Goal: Task Accomplishment & Management: Manage account settings

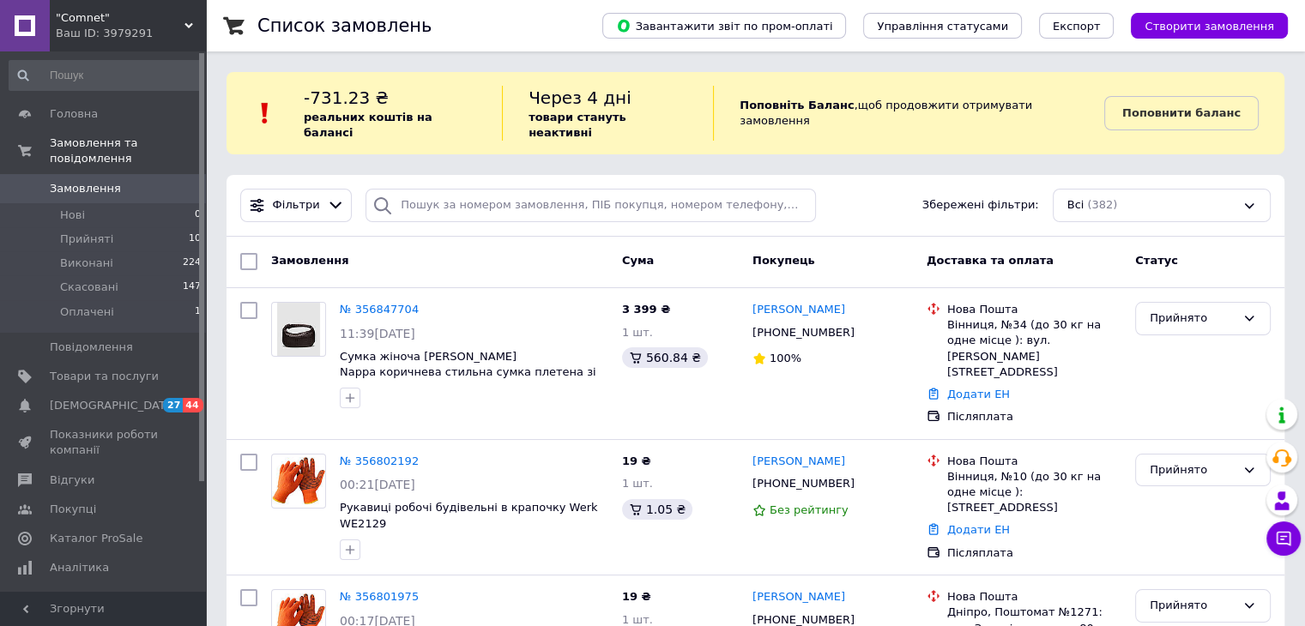
click at [182, 16] on span ""Comnet"" at bounding box center [120, 17] width 129 height 15
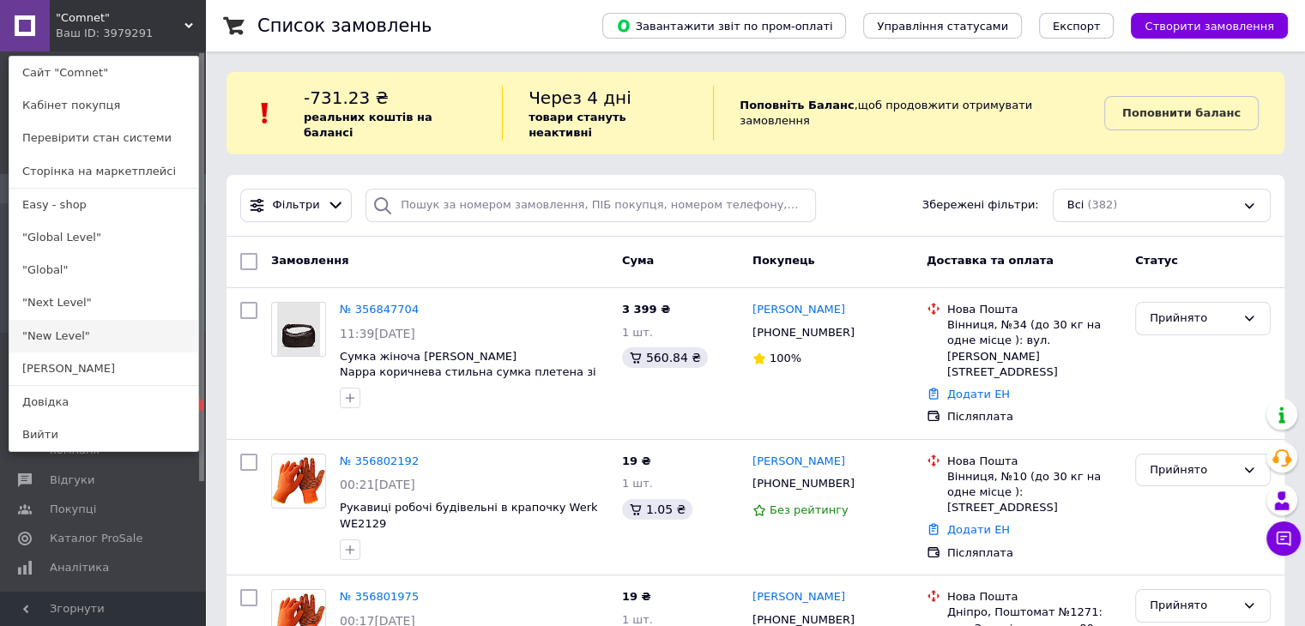
click at [88, 336] on link ""New Level"" at bounding box center [103, 336] width 189 height 33
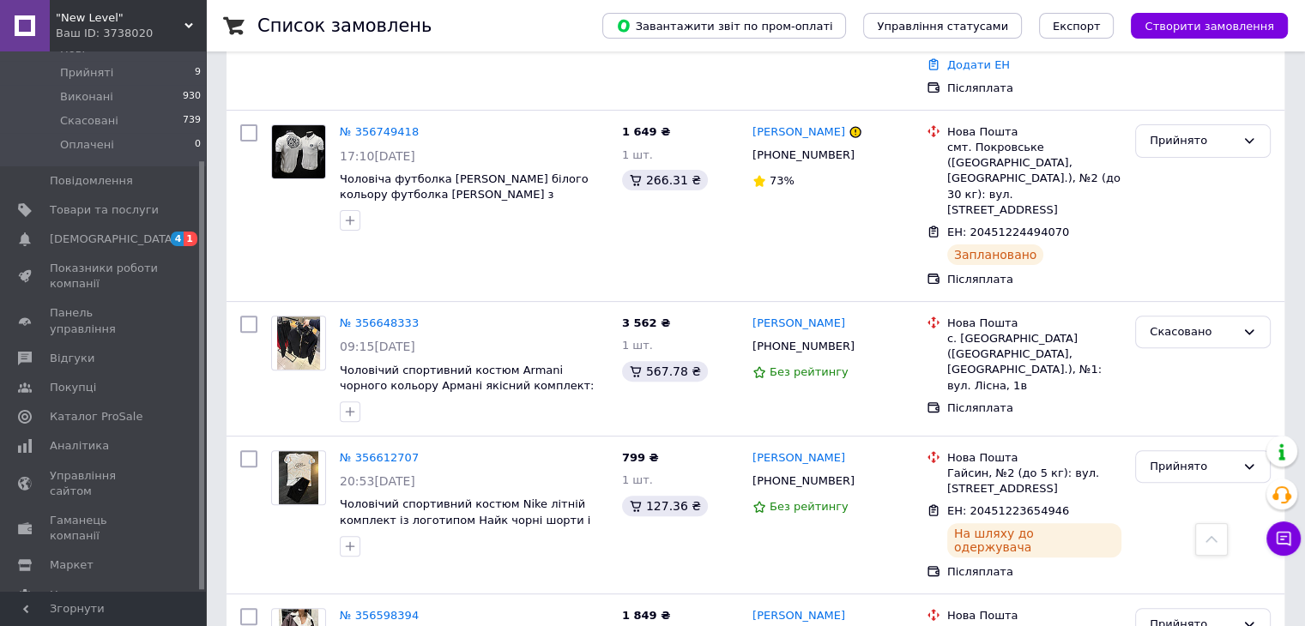
scroll to position [600, 0]
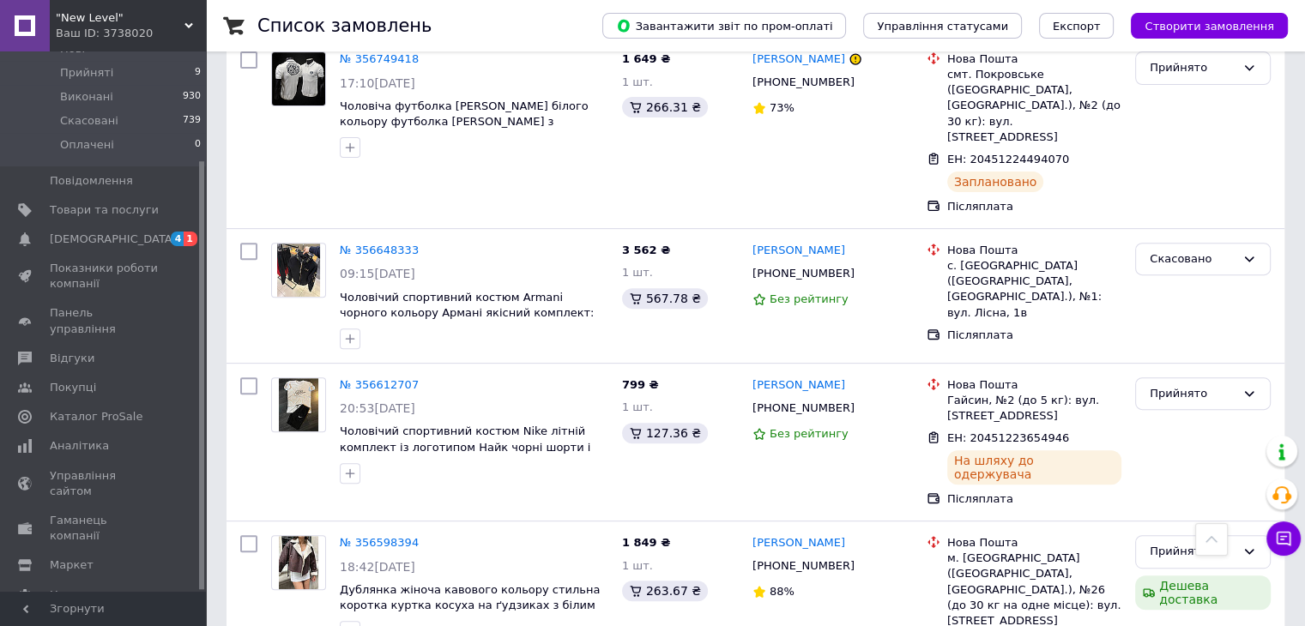
click at [183, 21] on span ""New Level"" at bounding box center [120, 17] width 129 height 15
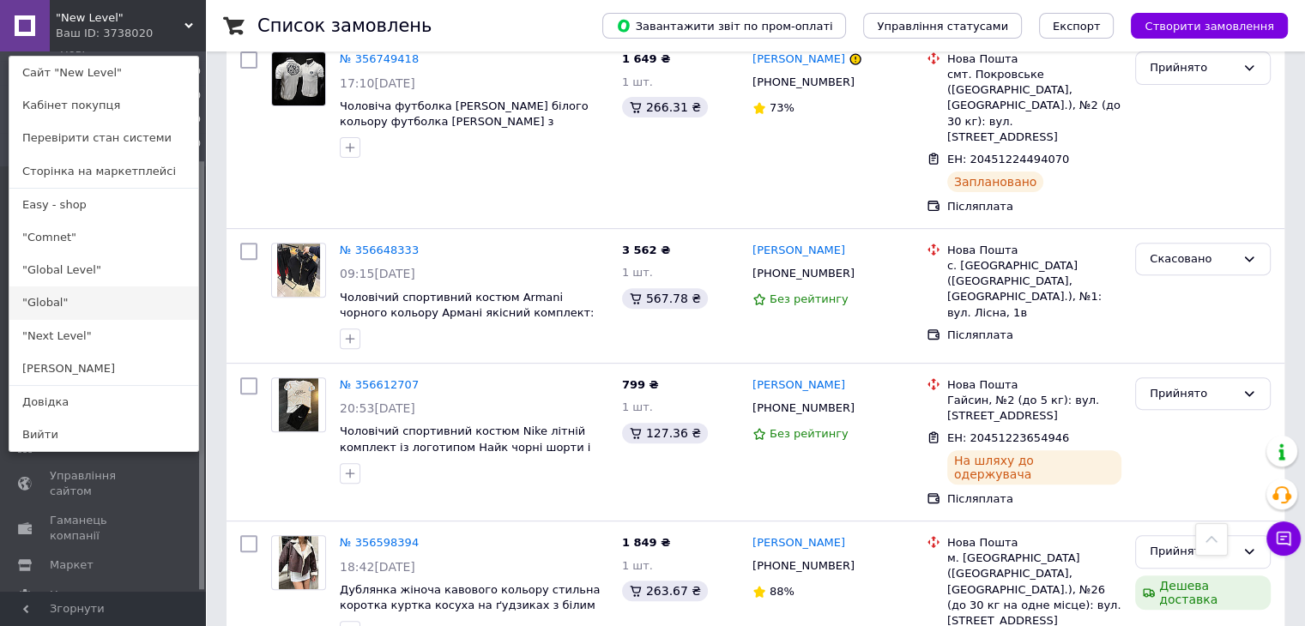
click at [101, 306] on link ""Global"" at bounding box center [103, 302] width 189 height 33
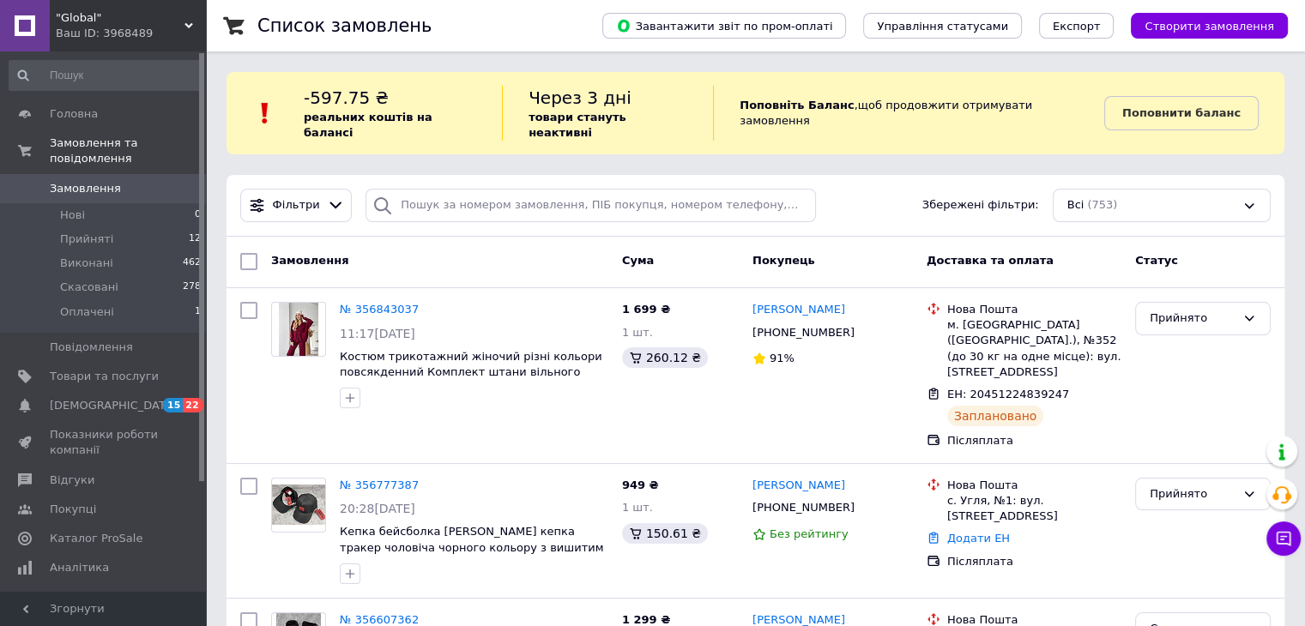
click at [185, 18] on div ""Global" Ваш ID: 3968489" at bounding box center [128, 25] width 156 height 51
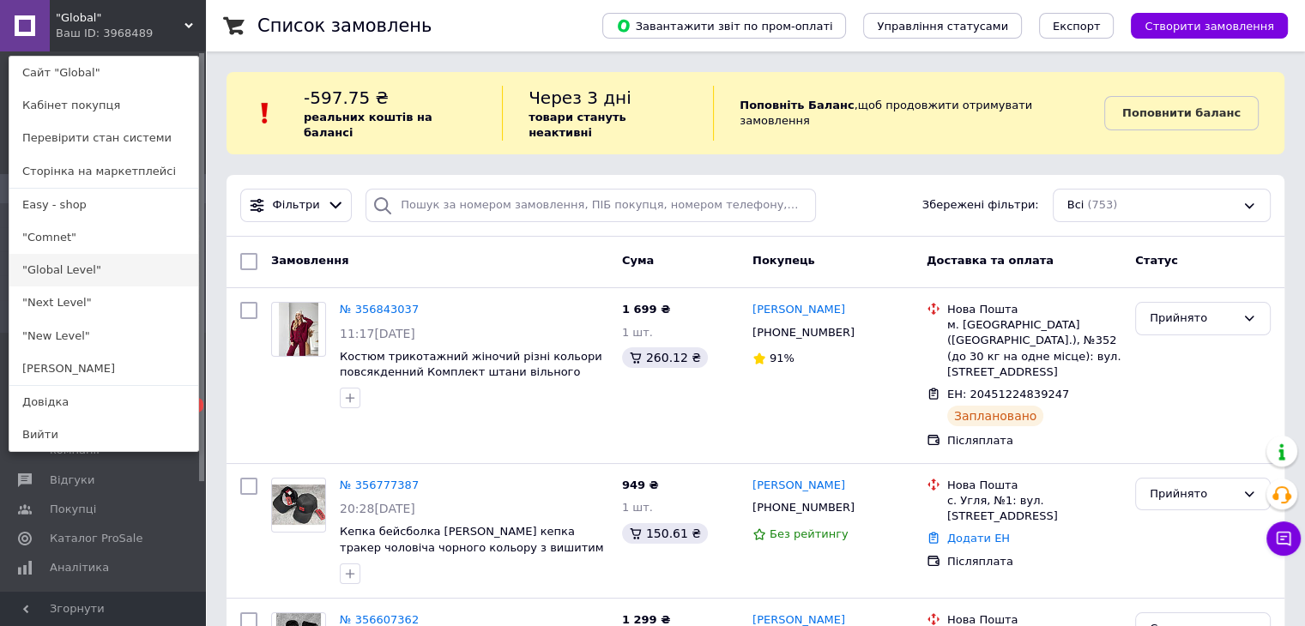
click at [106, 273] on link ""Global Level"" at bounding box center [103, 270] width 189 height 33
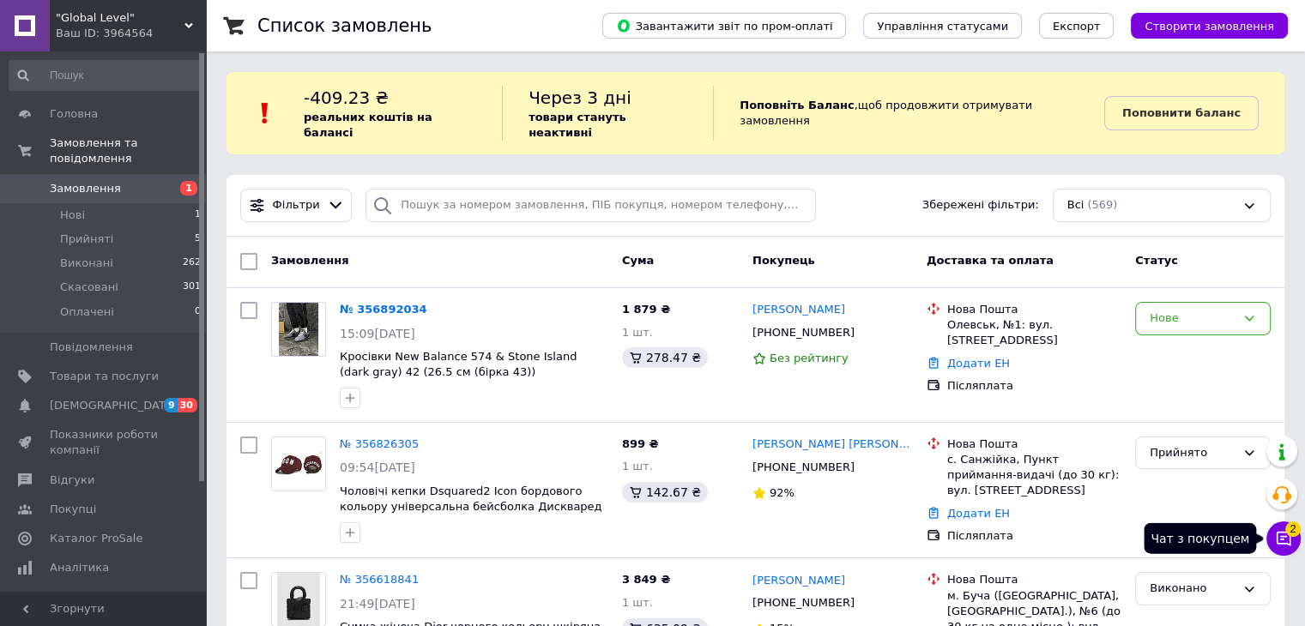
click at [1278, 545] on icon at bounding box center [1283, 538] width 17 height 17
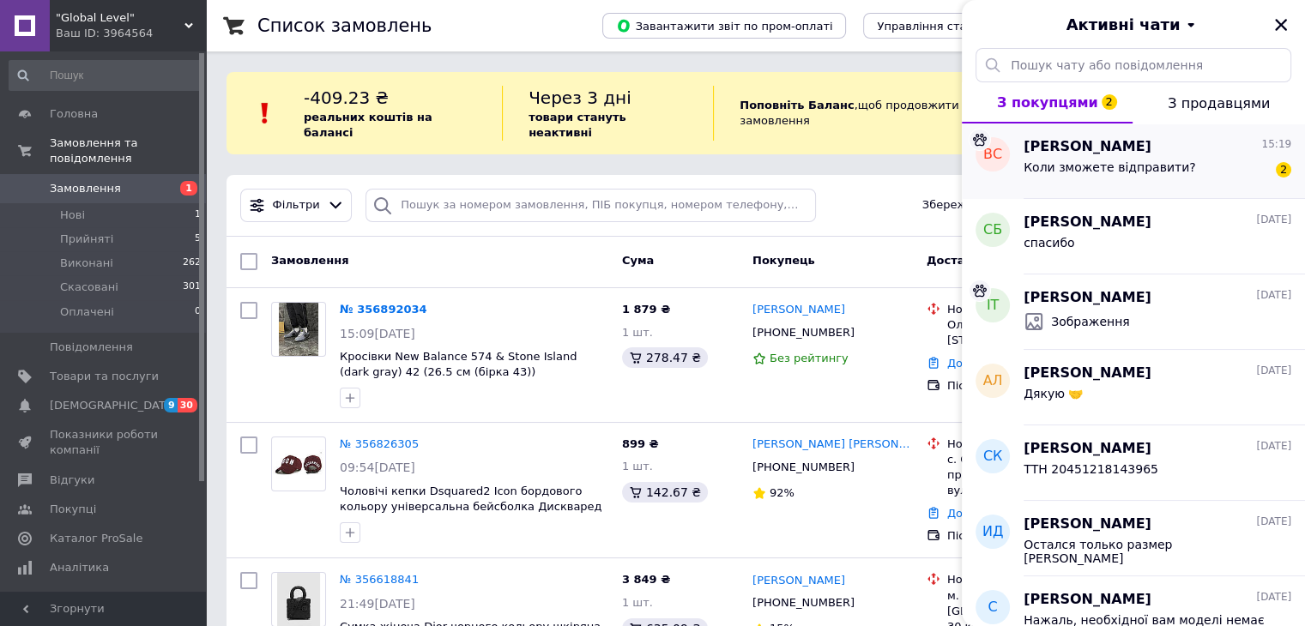
click at [1153, 172] on span "Коли зможете відправити?" at bounding box center [1109, 167] width 172 height 14
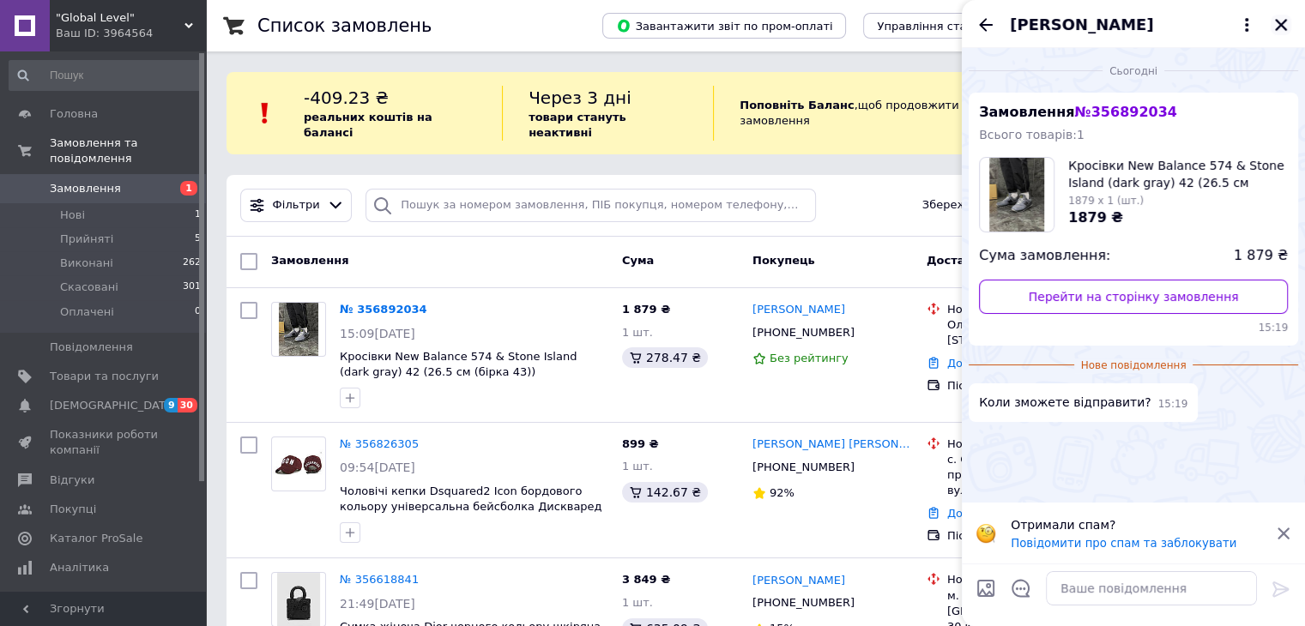
click at [1280, 21] on icon "Закрити" at bounding box center [1280, 24] width 15 height 15
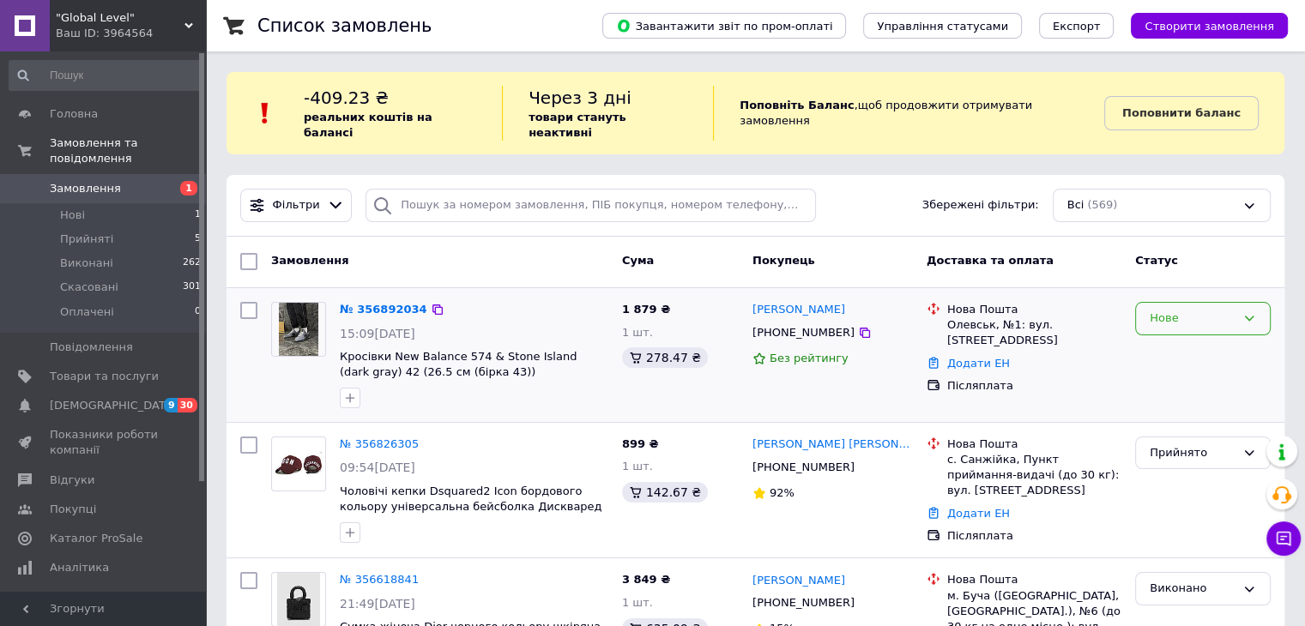
click at [1239, 302] on div "Нове" at bounding box center [1203, 318] width 136 height 33
click at [1208, 339] on li "Прийнято" at bounding box center [1203, 355] width 134 height 32
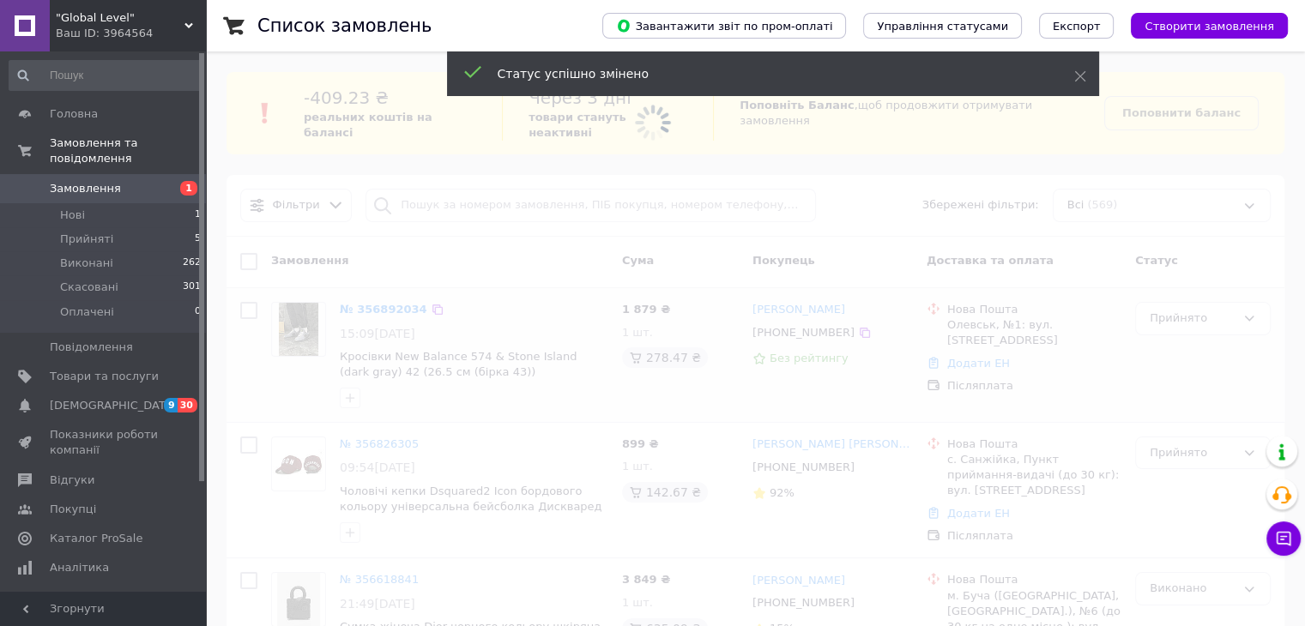
click at [299, 314] on span at bounding box center [652, 313] width 1305 height 626
click at [374, 351] on span at bounding box center [652, 313] width 1305 height 626
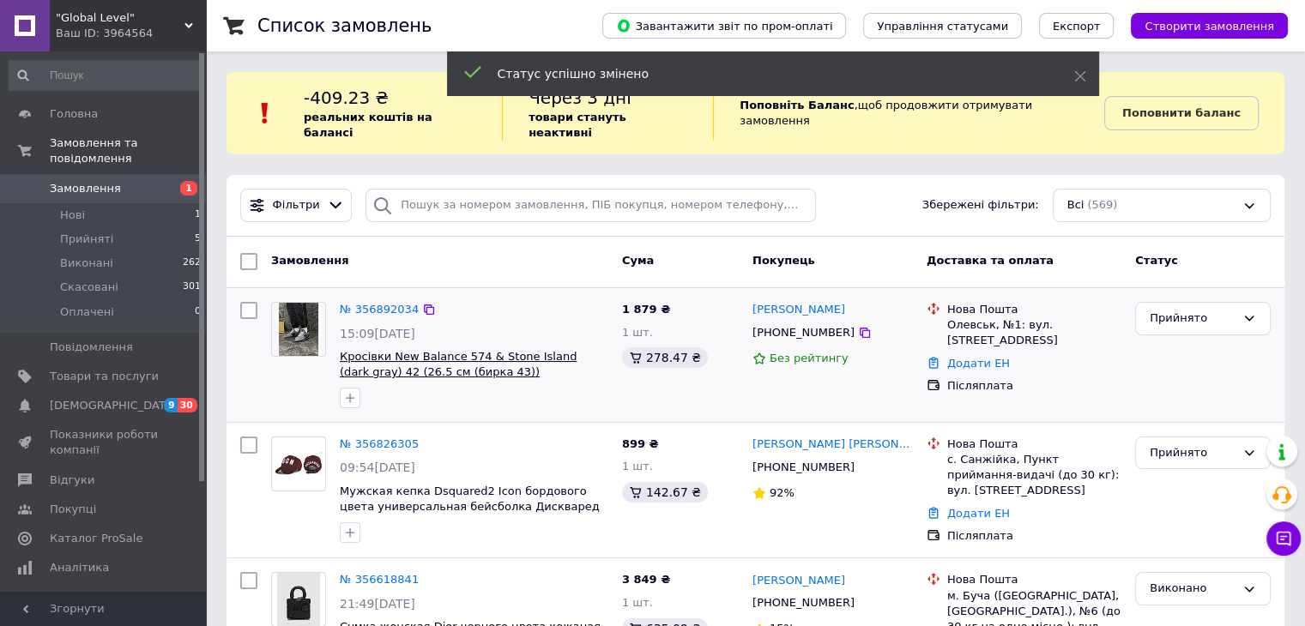
click at [376, 350] on span "Кросівки New Balance 574 & Stone Island (dark gray) 42 (26.5 см (бирка 43))" at bounding box center [458, 364] width 237 height 29
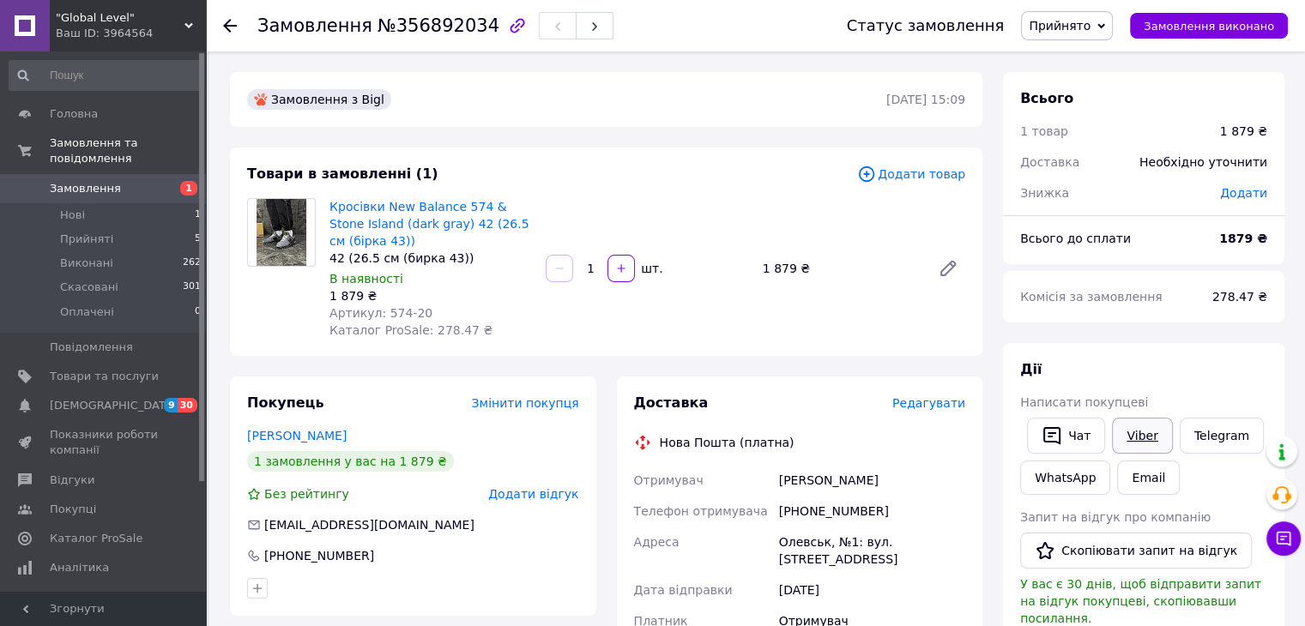
click at [1141, 437] on link "Viber" at bounding box center [1142, 436] width 60 height 36
click at [356, 215] on link "Кросівки New Balance 574 & Stone Island (dark gray) 42 (26.5 см (бірка 43))" at bounding box center [429, 224] width 200 height 48
click at [175, 15] on span ""Global Level"" at bounding box center [120, 17] width 129 height 15
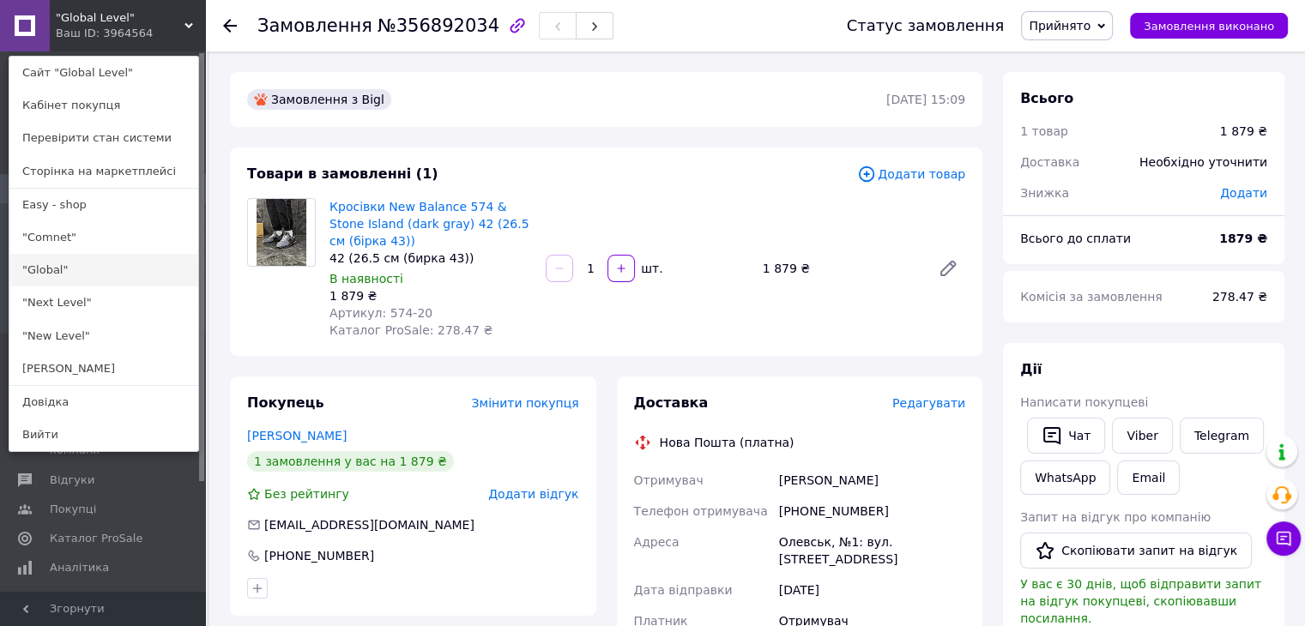
click at [103, 269] on link ""Global"" at bounding box center [103, 270] width 189 height 33
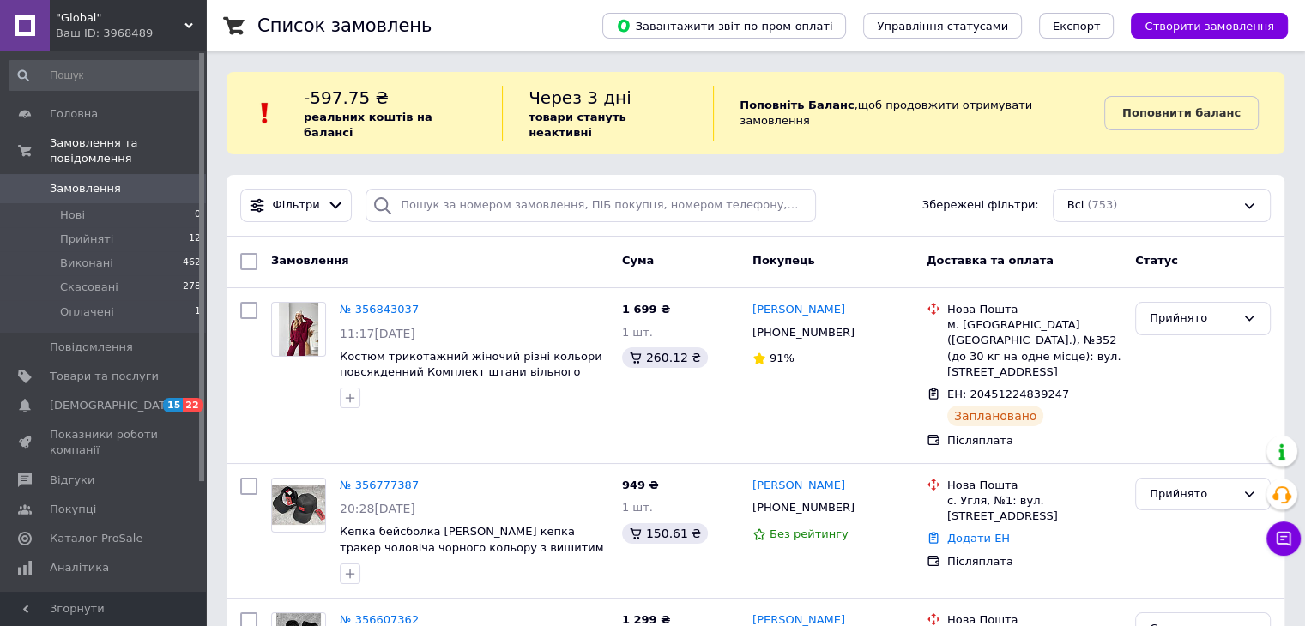
click at [190, 28] on icon at bounding box center [188, 25] width 9 height 9
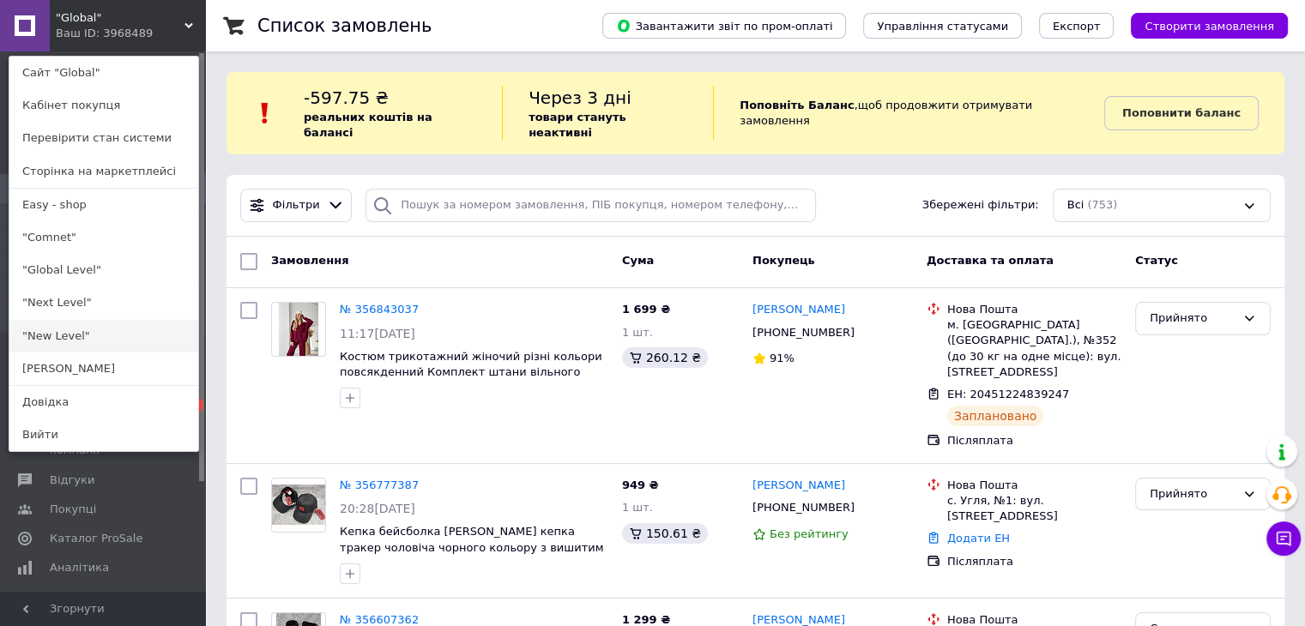
click at [67, 334] on link ""New Level"" at bounding box center [103, 336] width 189 height 33
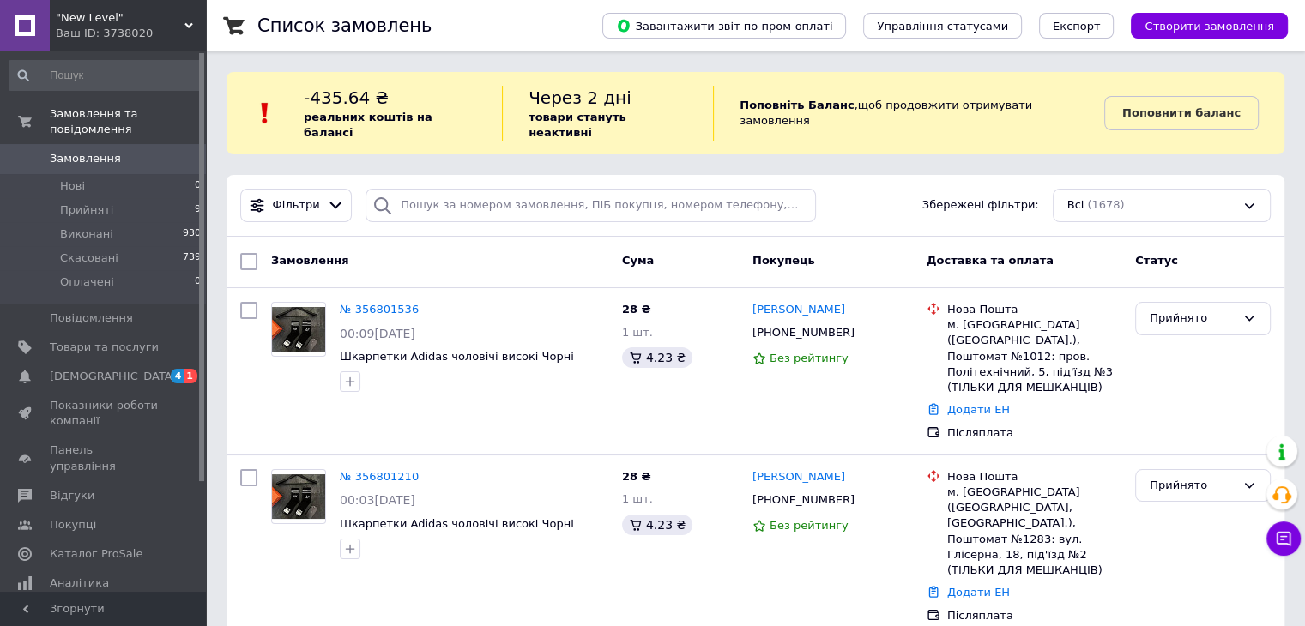
click at [184, 21] on icon at bounding box center [188, 25] width 9 height 9
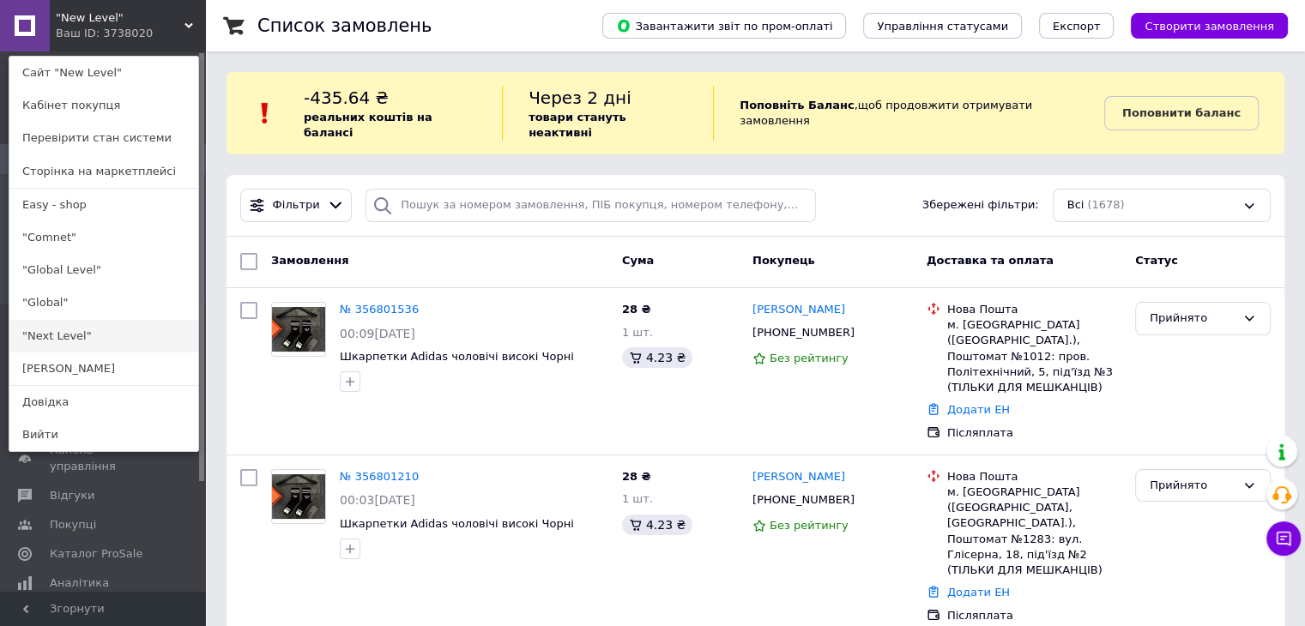
click at [108, 328] on link ""Next Level"" at bounding box center [103, 336] width 189 height 33
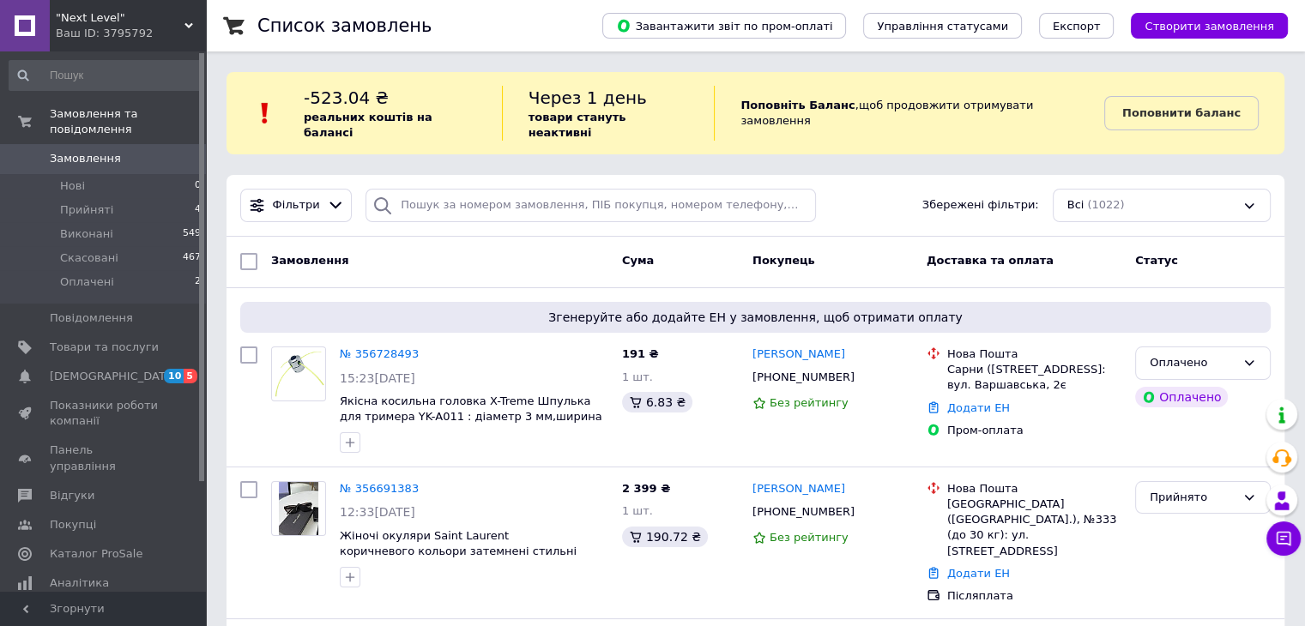
click at [199, 21] on div ""Next Level" Ваш ID: 3795792" at bounding box center [128, 25] width 156 height 51
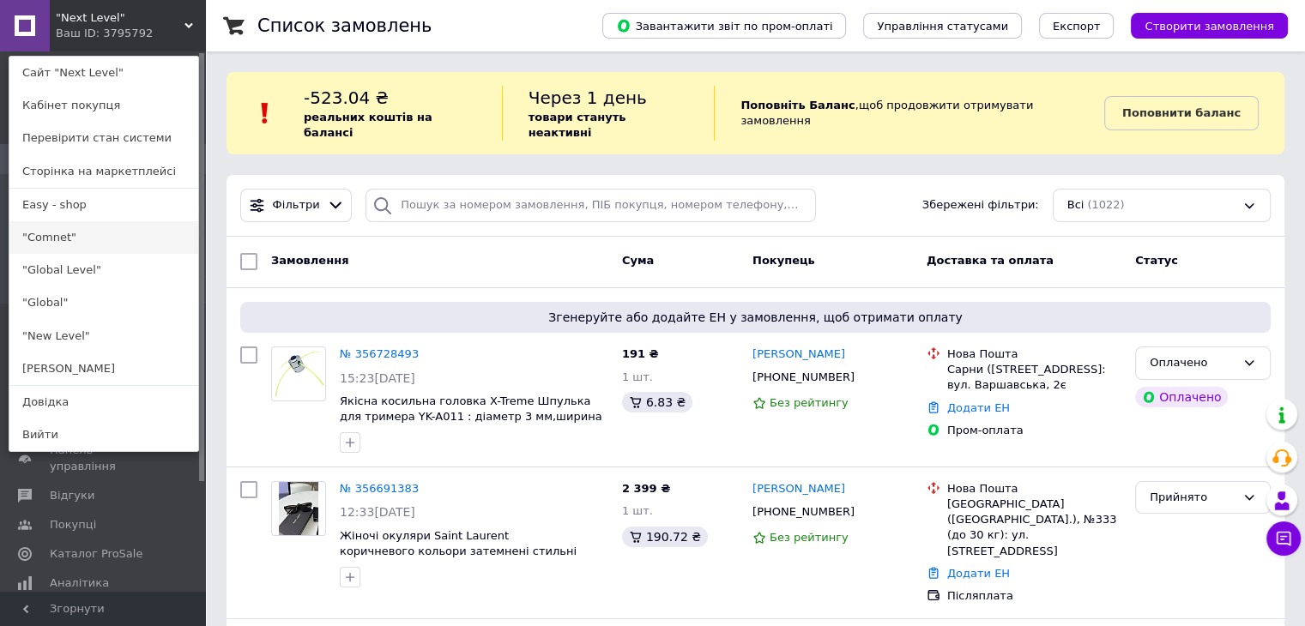
click at [111, 244] on link ""Comnet"" at bounding box center [103, 237] width 189 height 33
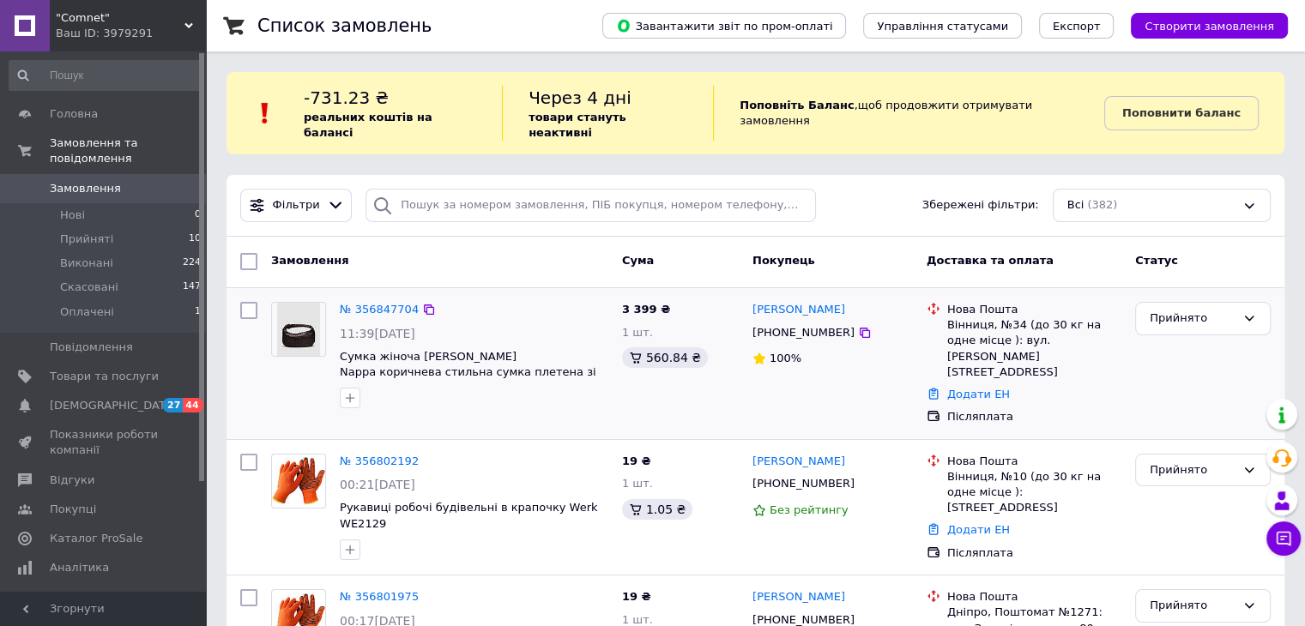
click at [295, 311] on img at bounding box center [298, 329] width 43 height 53
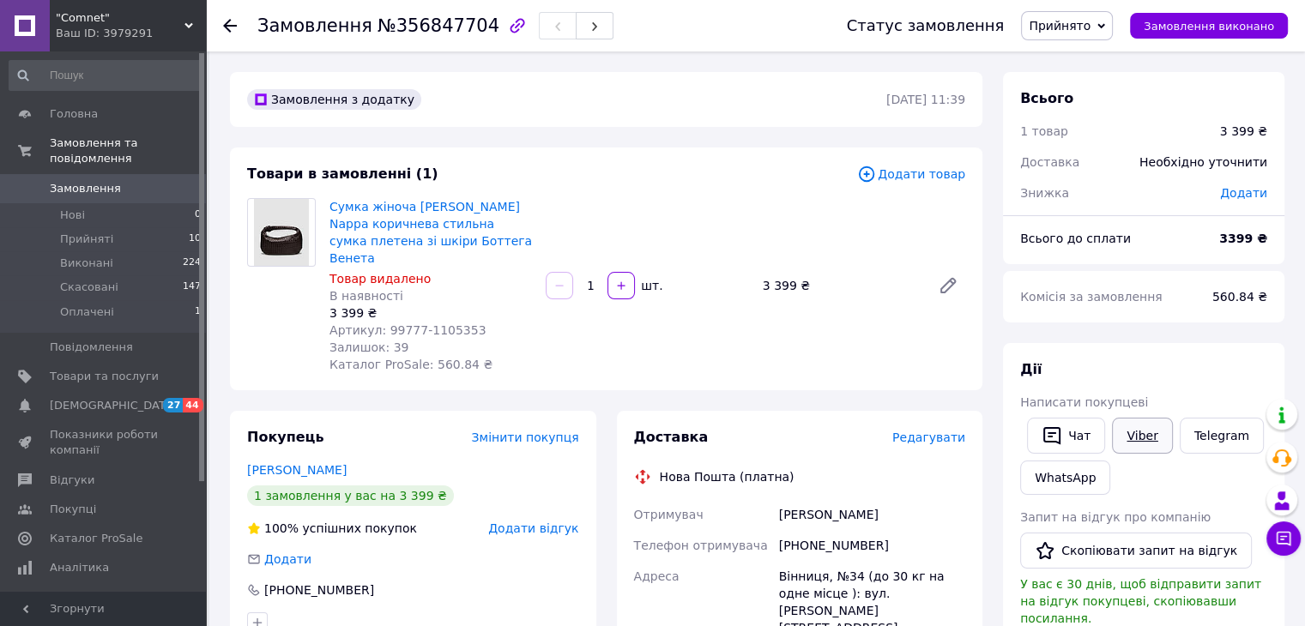
click at [1140, 432] on link "Viber" at bounding box center [1142, 436] width 60 height 36
